Goal: Task Accomplishment & Management: Use online tool/utility

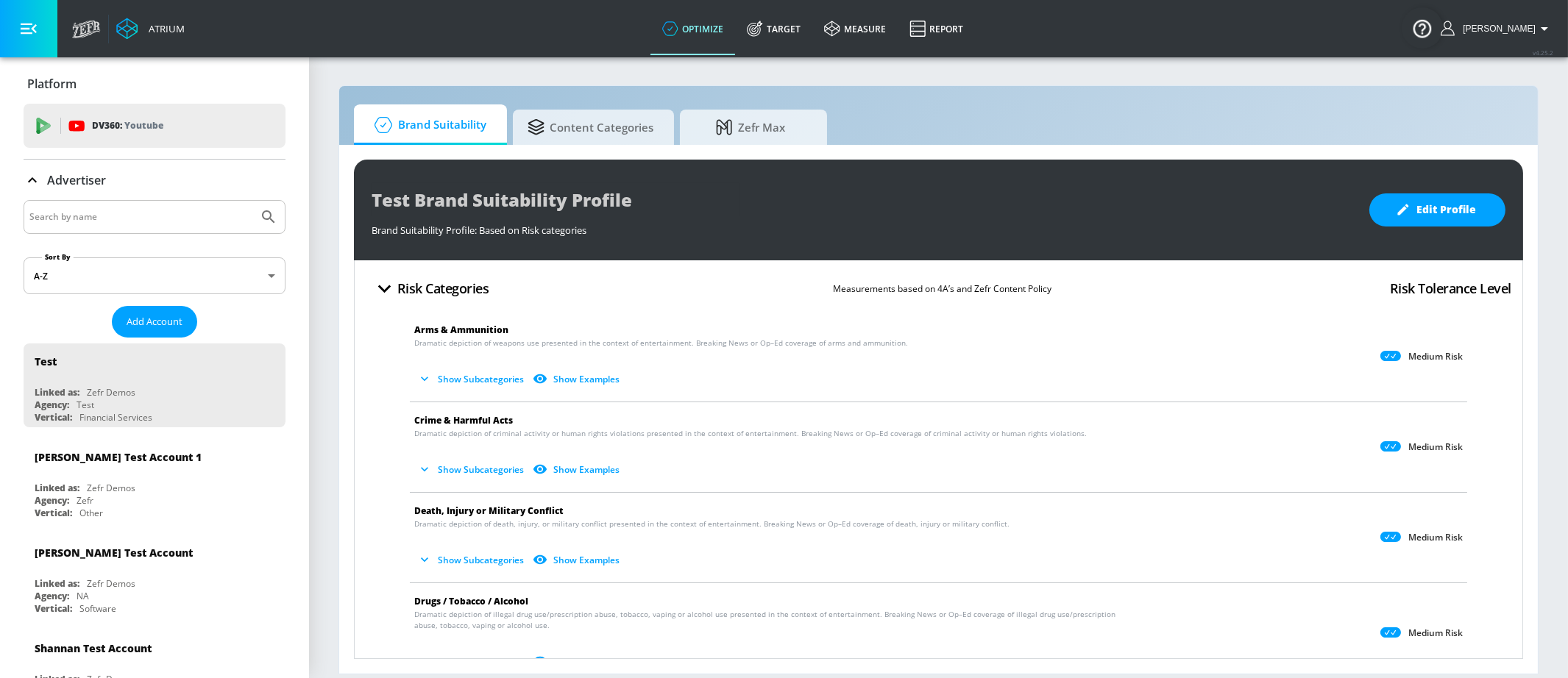
click at [156, 219] on input "Search by name" at bounding box center [141, 216] width 223 height 19
type input "abbvie"
click at [281, 219] on button "Submit Search" at bounding box center [269, 217] width 32 height 32
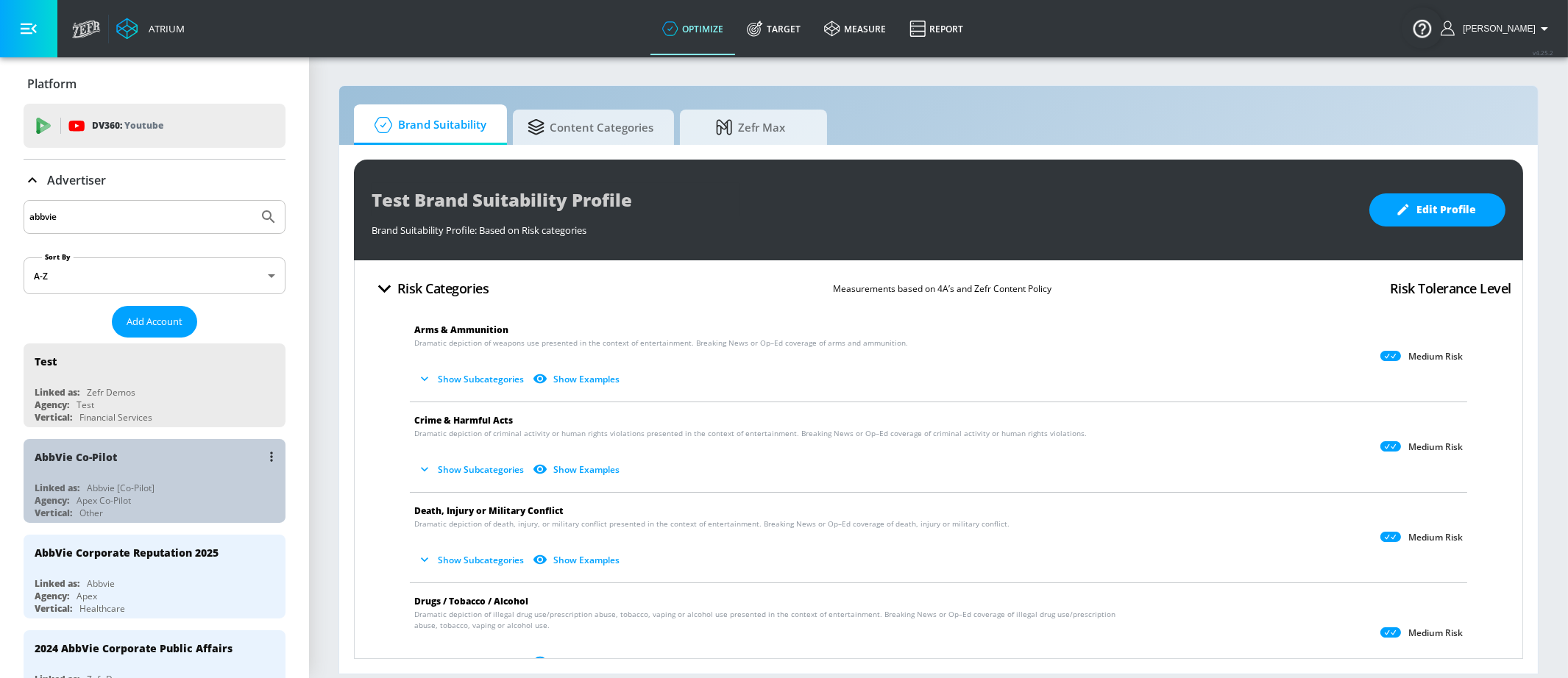
click at [190, 504] on div "Agency: Apex Co-Pilot" at bounding box center [158, 500] width 247 height 13
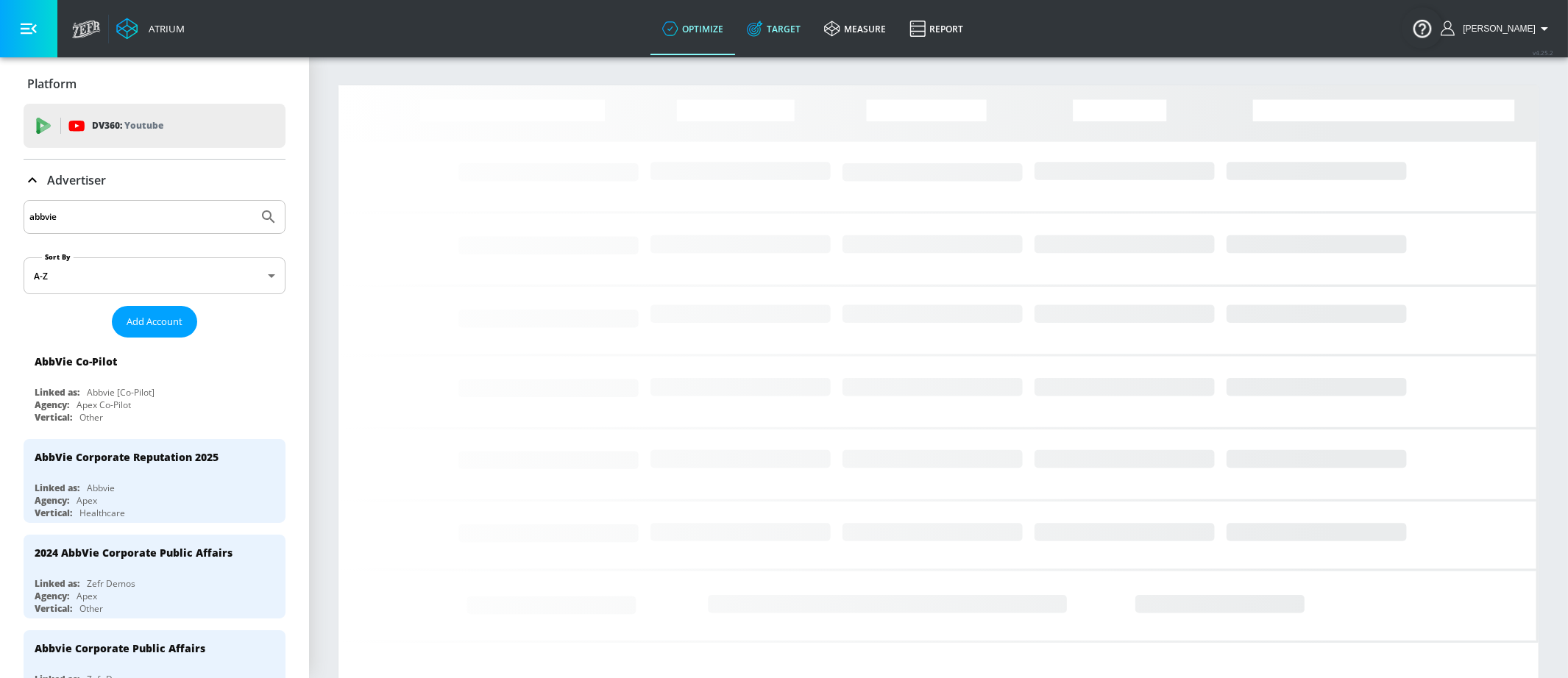
click at [805, 22] on link "Target" at bounding box center [773, 29] width 77 height 53
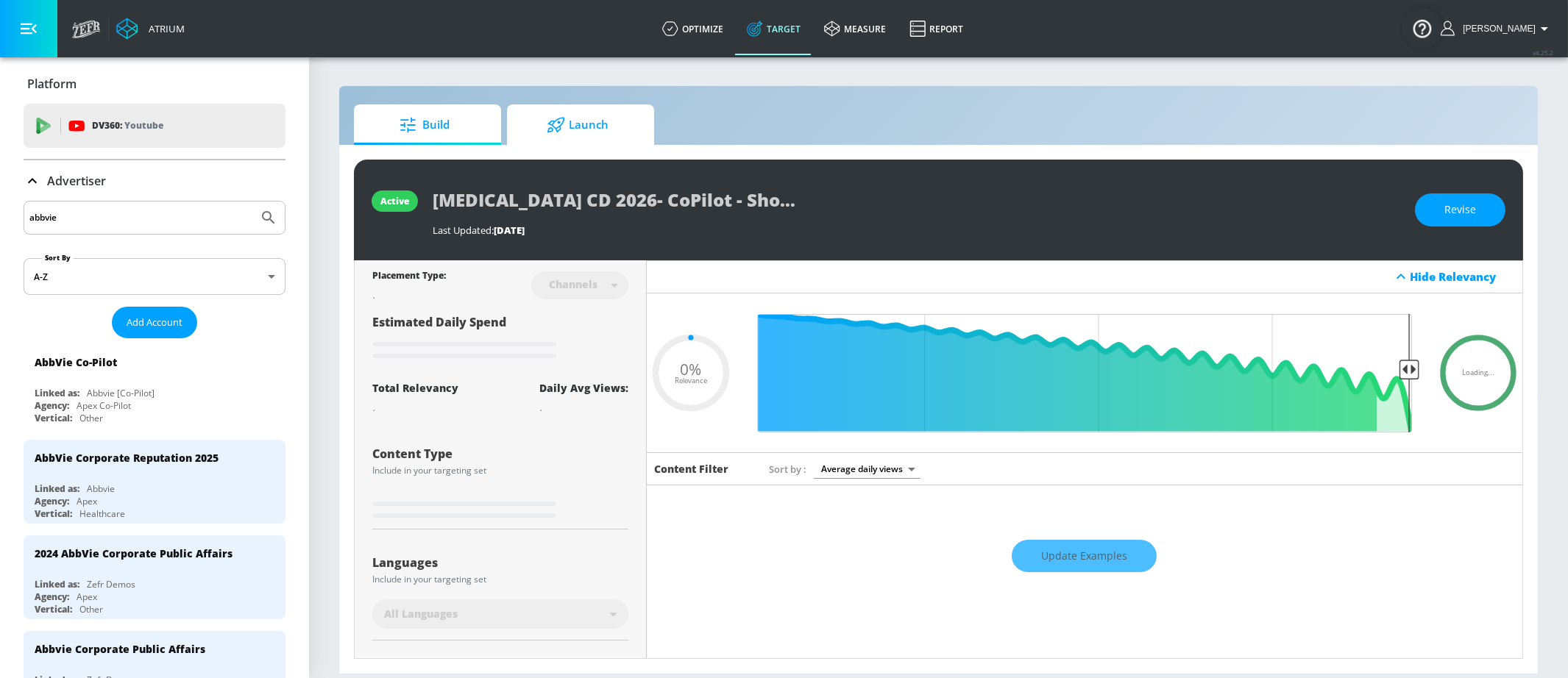
type input "0.05"
click at [578, 123] on span "Launch" at bounding box center [577, 125] width 112 height 36
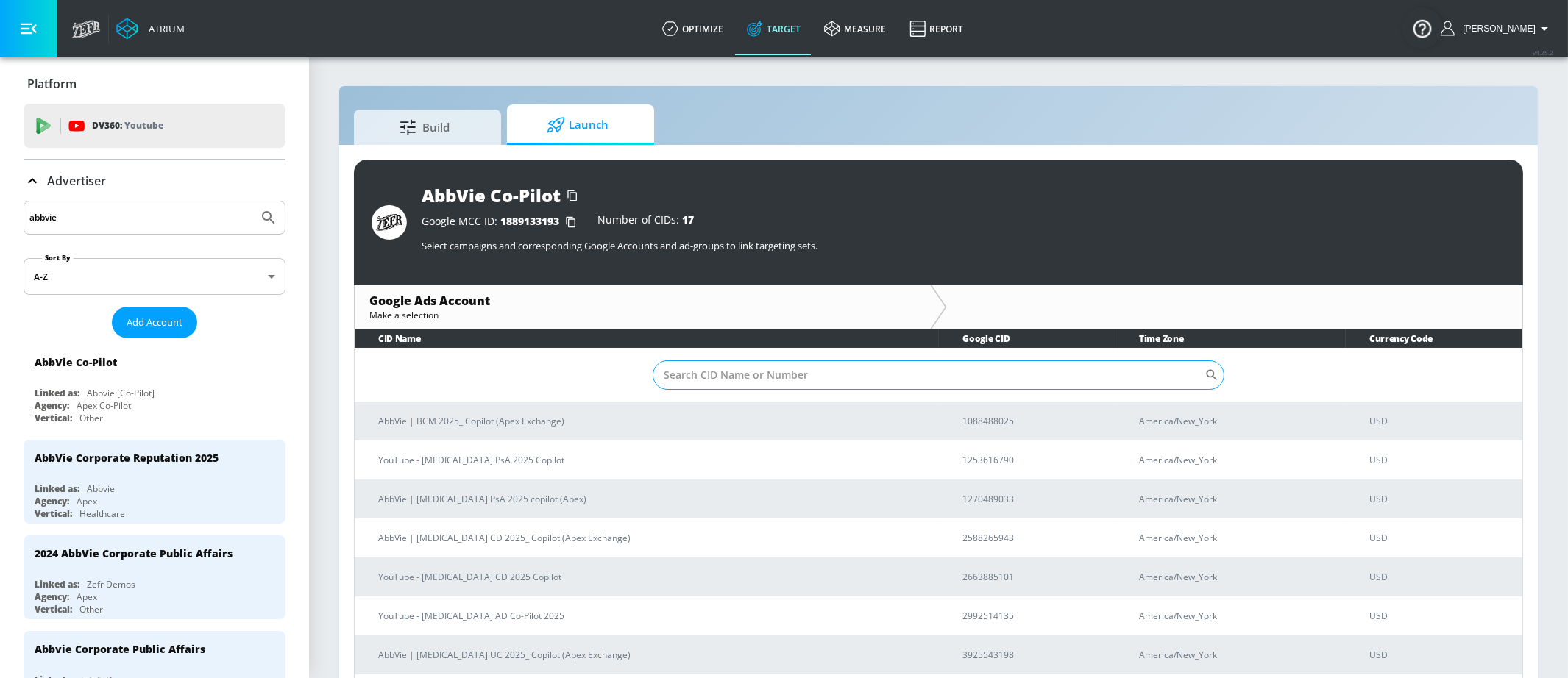
click at [718, 384] on td "​" at bounding box center [937, 375] width 1167 height 54
click at [724, 376] on input "Sort By" at bounding box center [929, 375] width 553 height 30
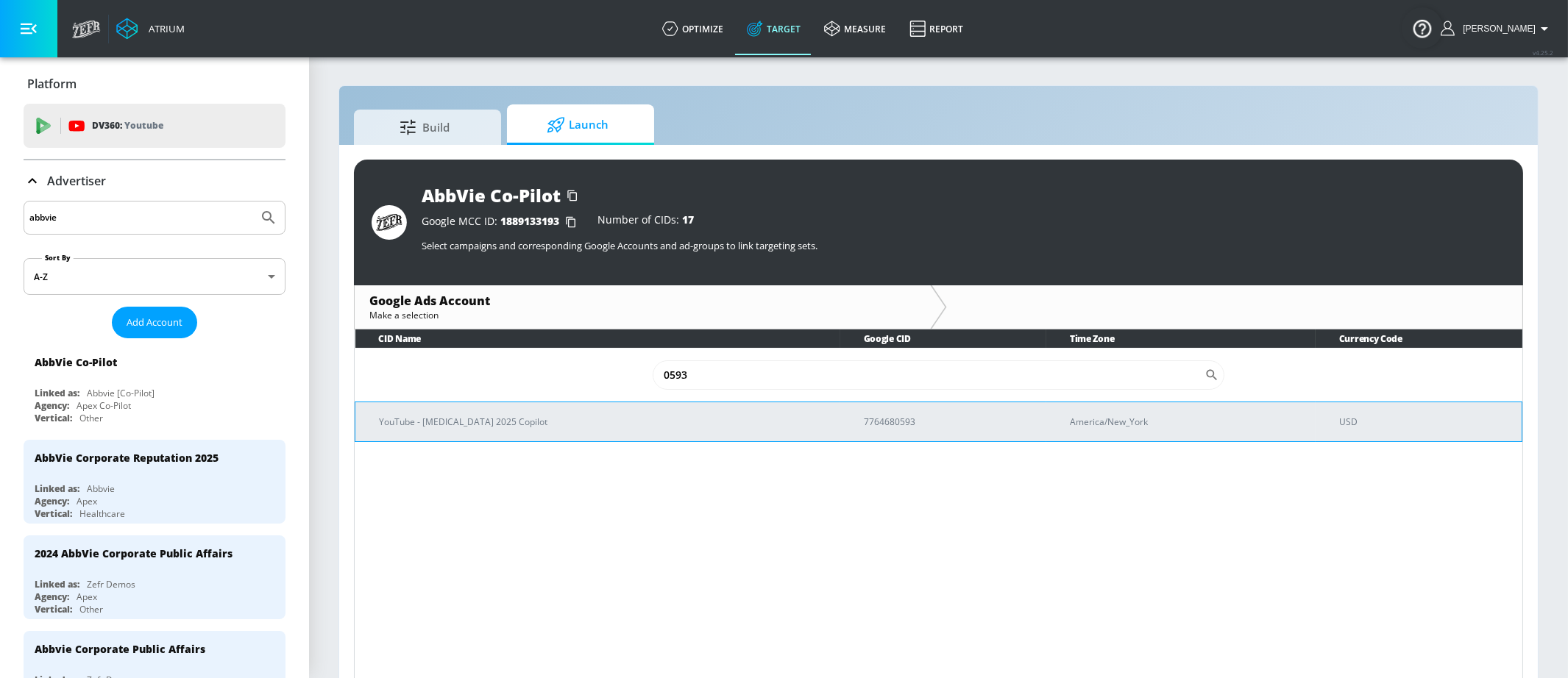
type input "0593"
click at [496, 434] on td "YouTube - [MEDICAL_DATA] 2025 Copilot" at bounding box center [598, 421] width 485 height 40
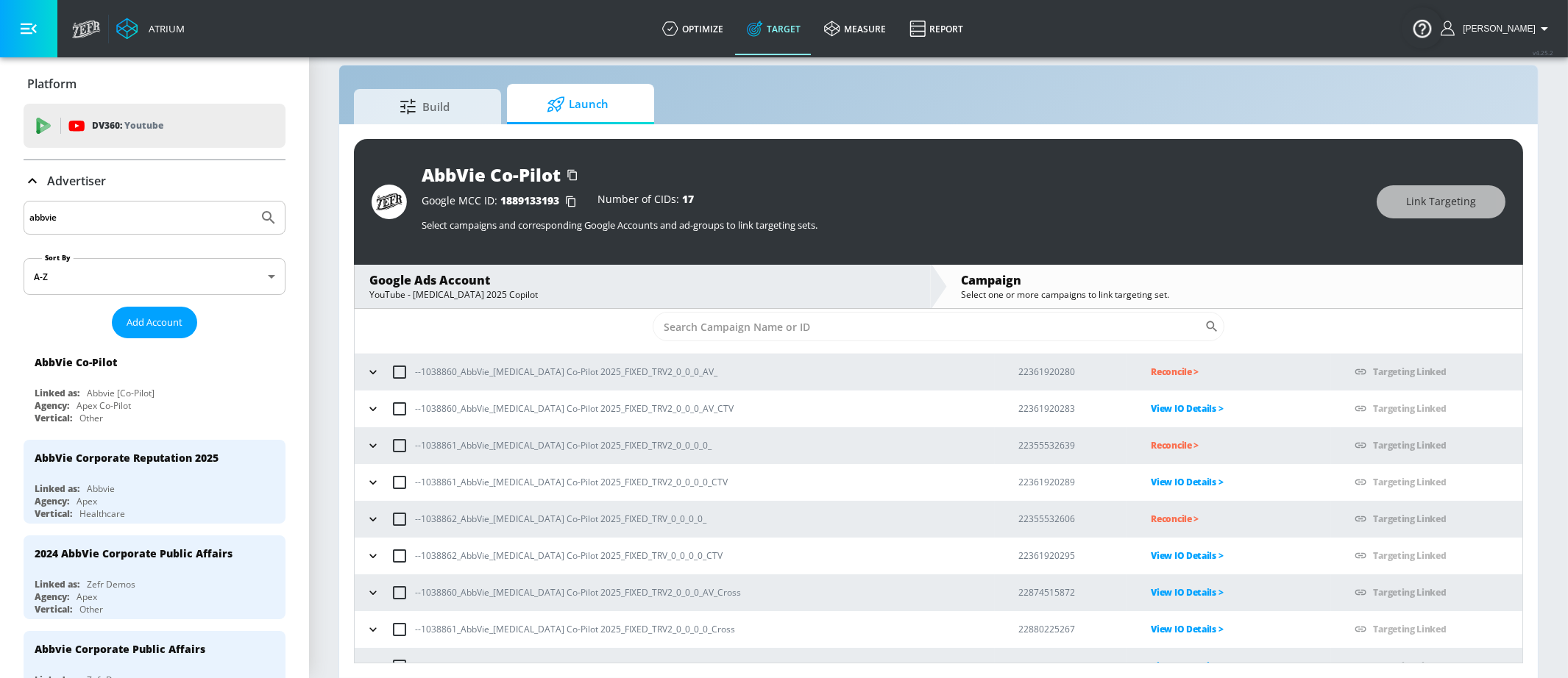
scroll to position [25, 0]
